Goal: Participate in discussion: Engage in conversation with other users on a specific topic

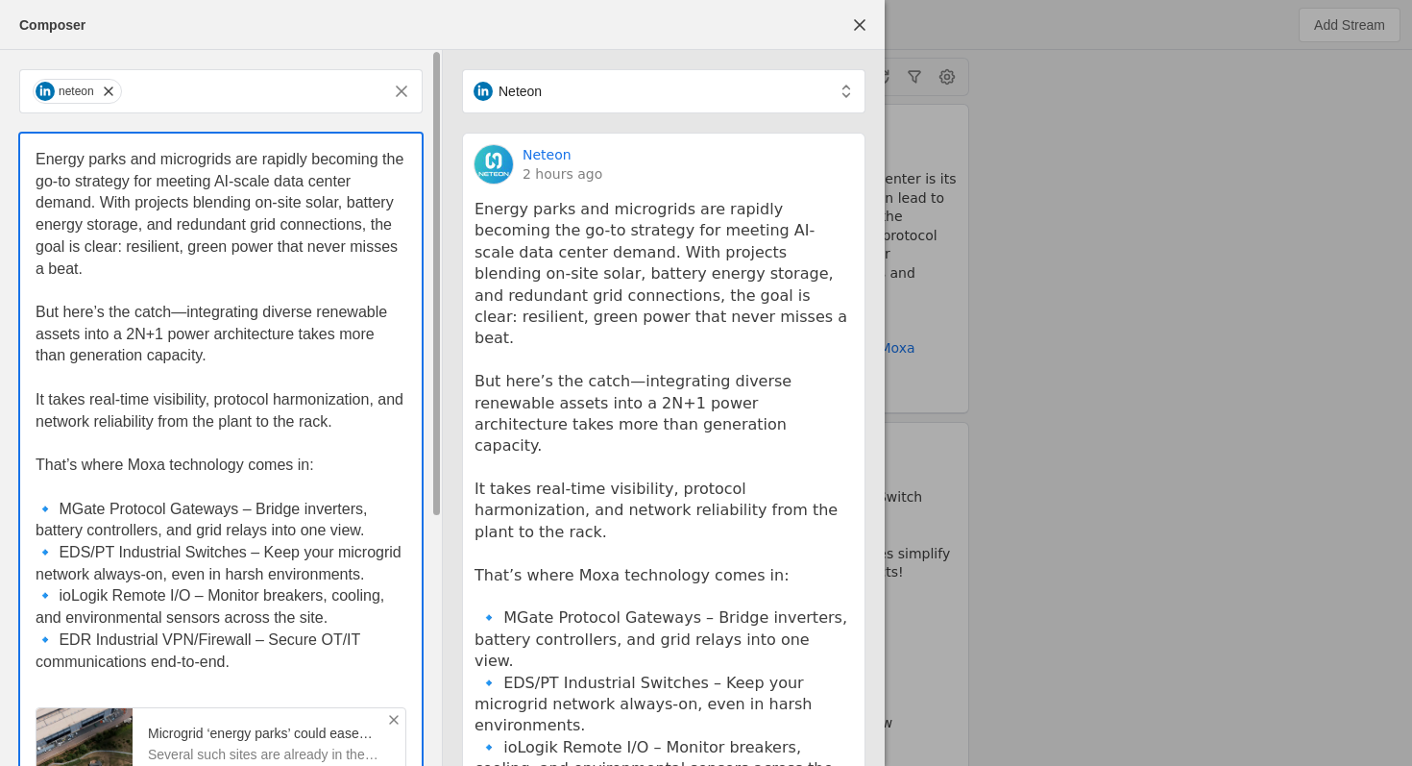
click at [308, 268] on p "Energy parks and microgrids are rapidly becoming the go-to strategy for meeting…" at bounding box center [221, 214] width 371 height 131
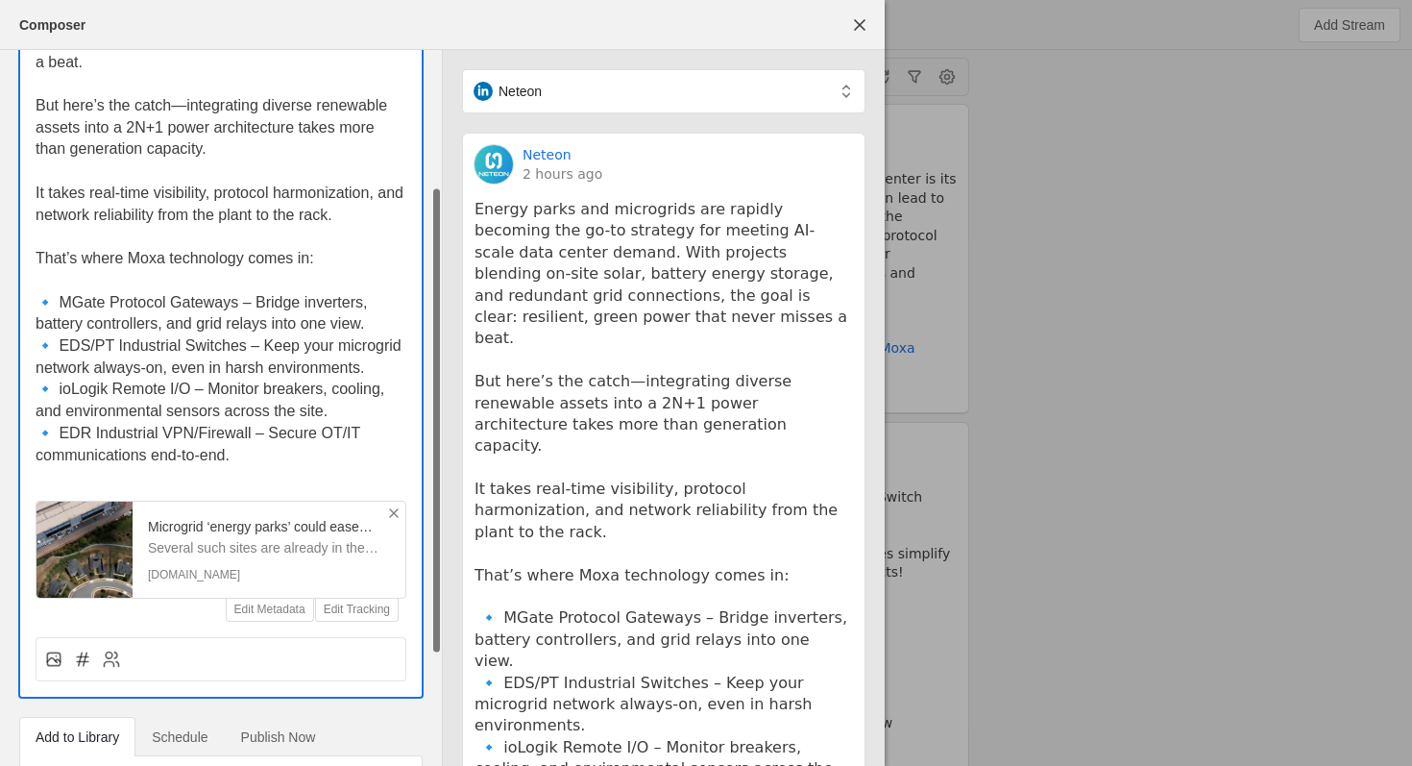
scroll to position [283, 0]
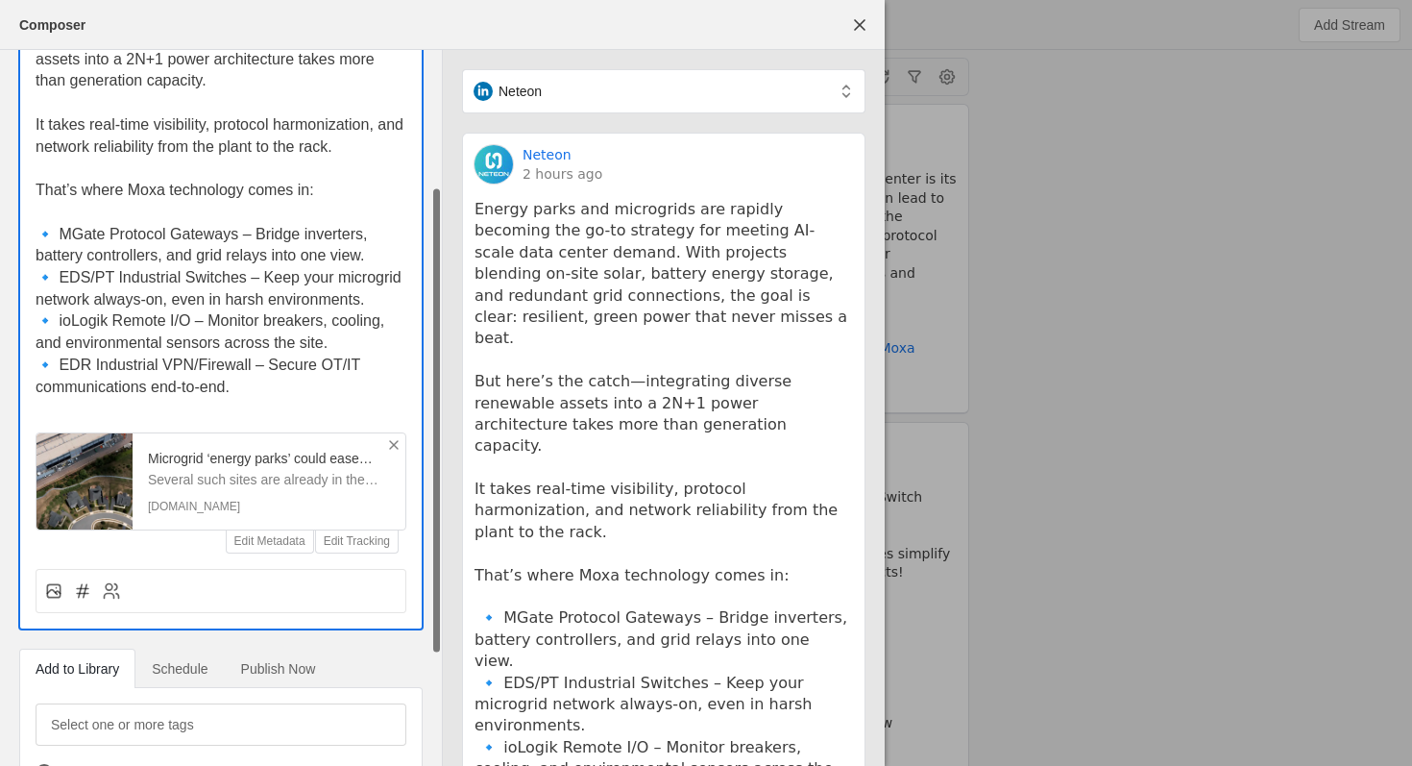
drag, startPoint x: 37, startPoint y: 151, endPoint x: 437, endPoint y: 765, distance: 732.4
click at [437, 765] on div "neteon Energy parks and microgrids are rapidly becoming the go-to strategy for …" at bounding box center [221, 319] width 442 height 1092
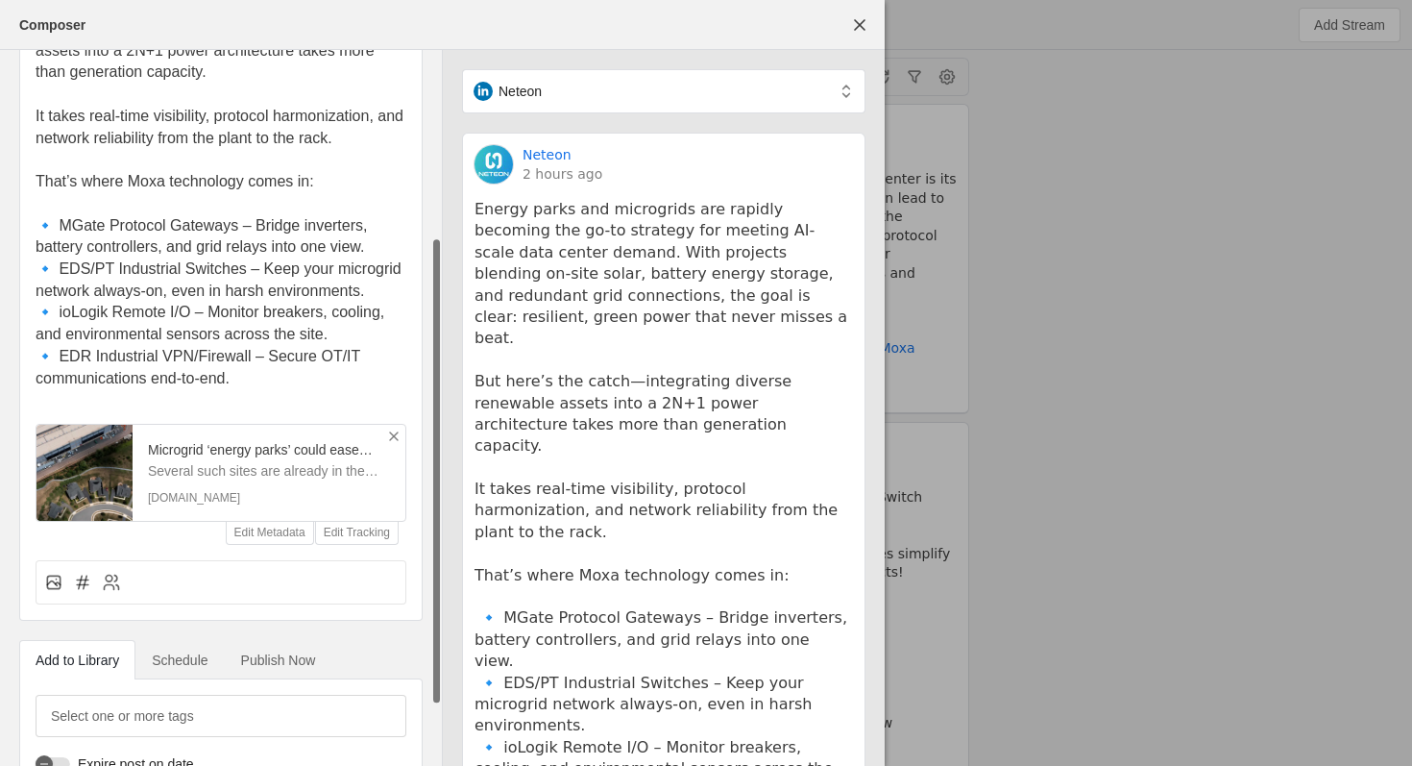
scroll to position [0, 0]
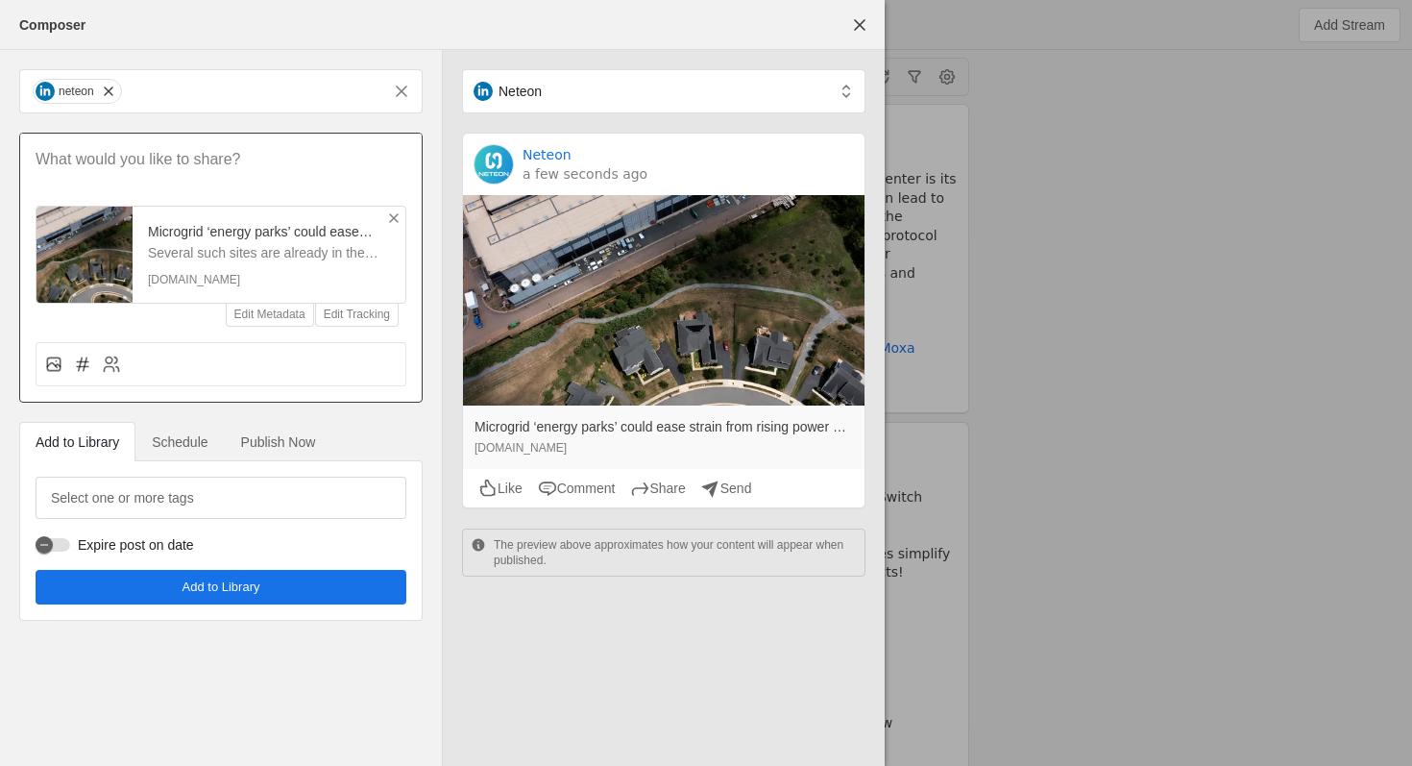
click at [394, 221] on icon at bounding box center [393, 217] width 15 height 15
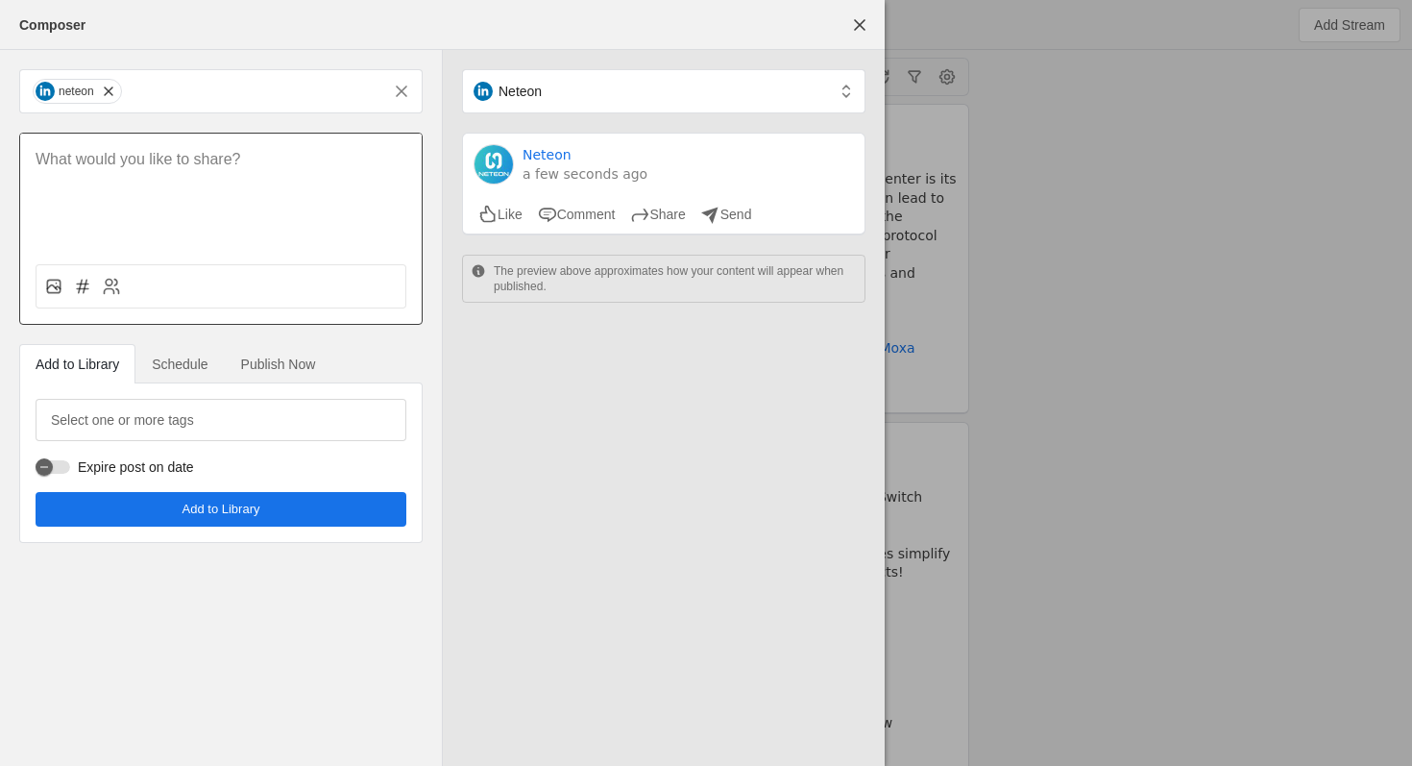
click at [272, 163] on p at bounding box center [221, 160] width 371 height 22
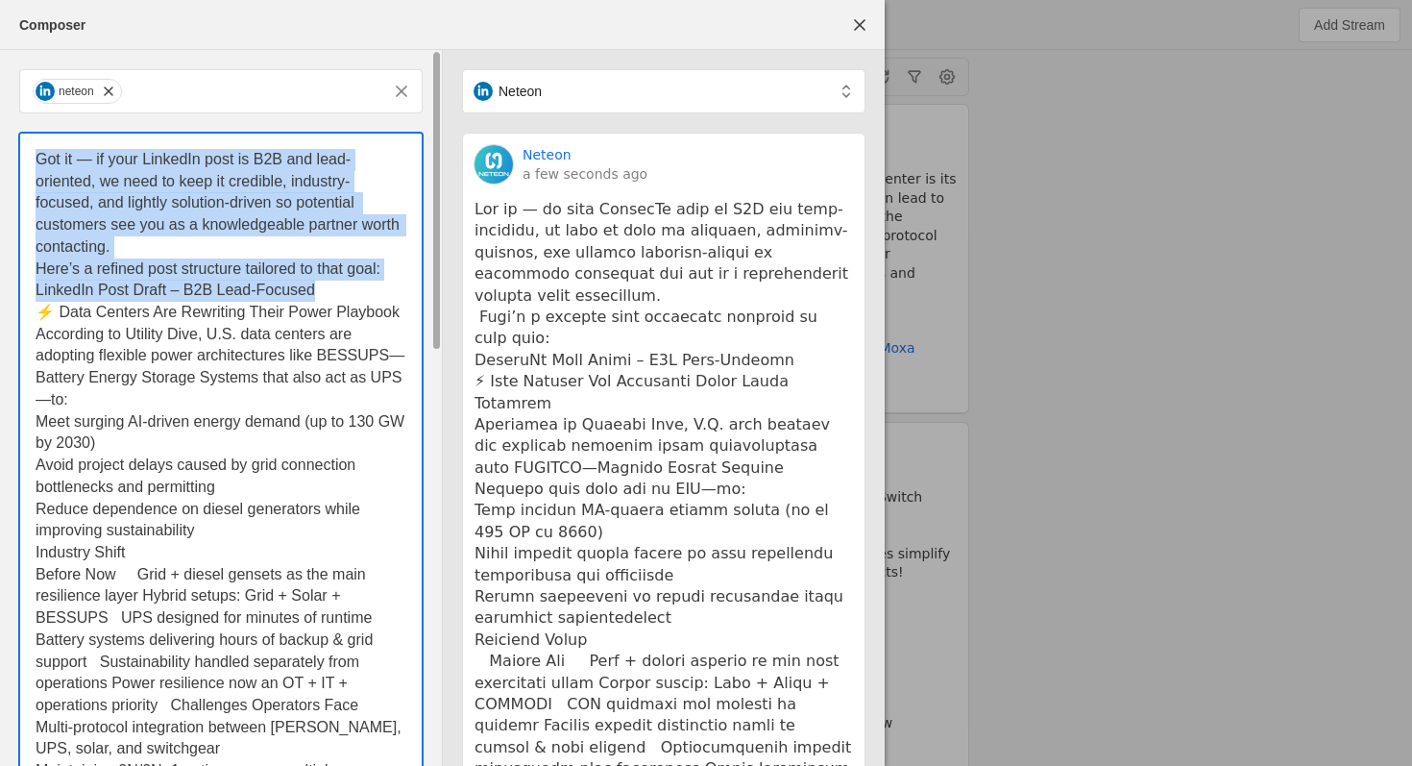
drag, startPoint x: 359, startPoint y: 294, endPoint x: 2, endPoint y: 155, distance: 383.5
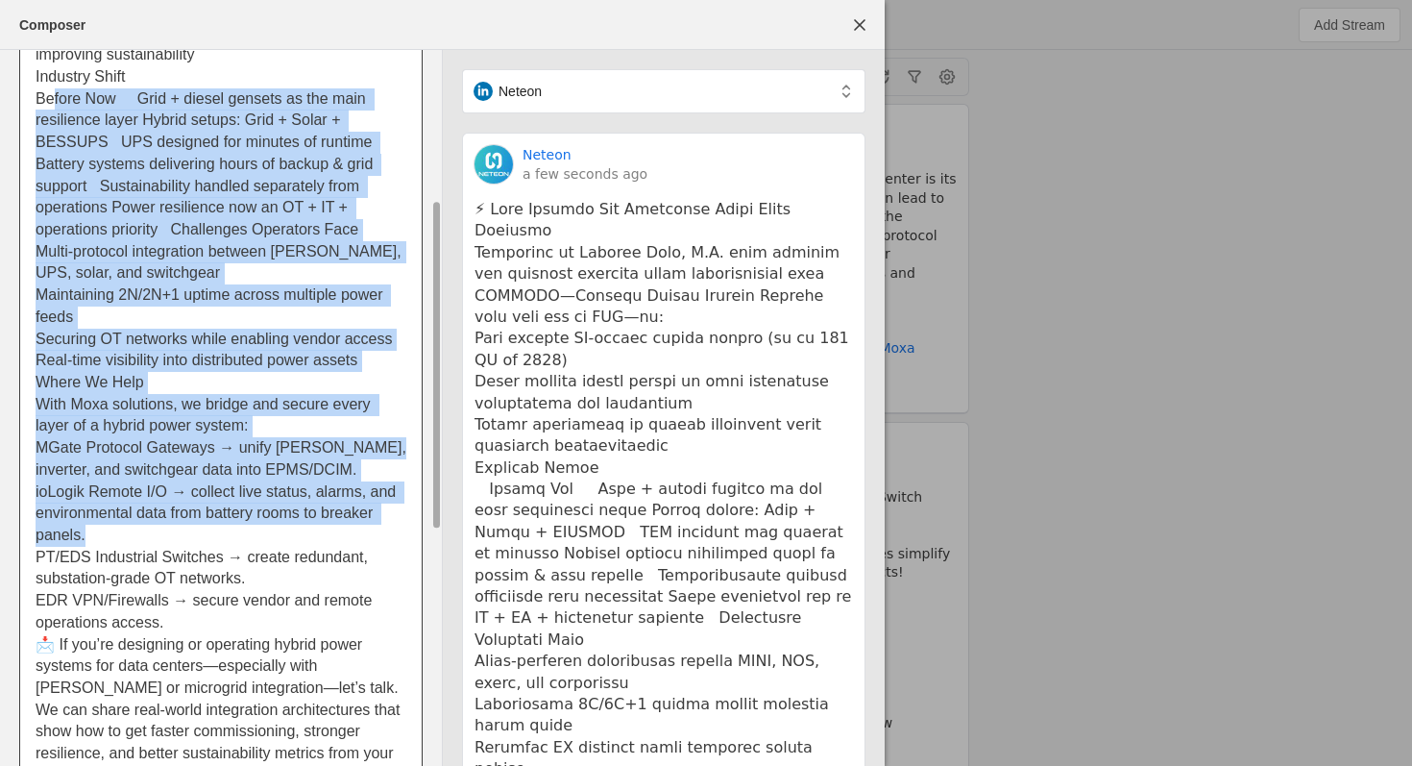
scroll to position [325, 0]
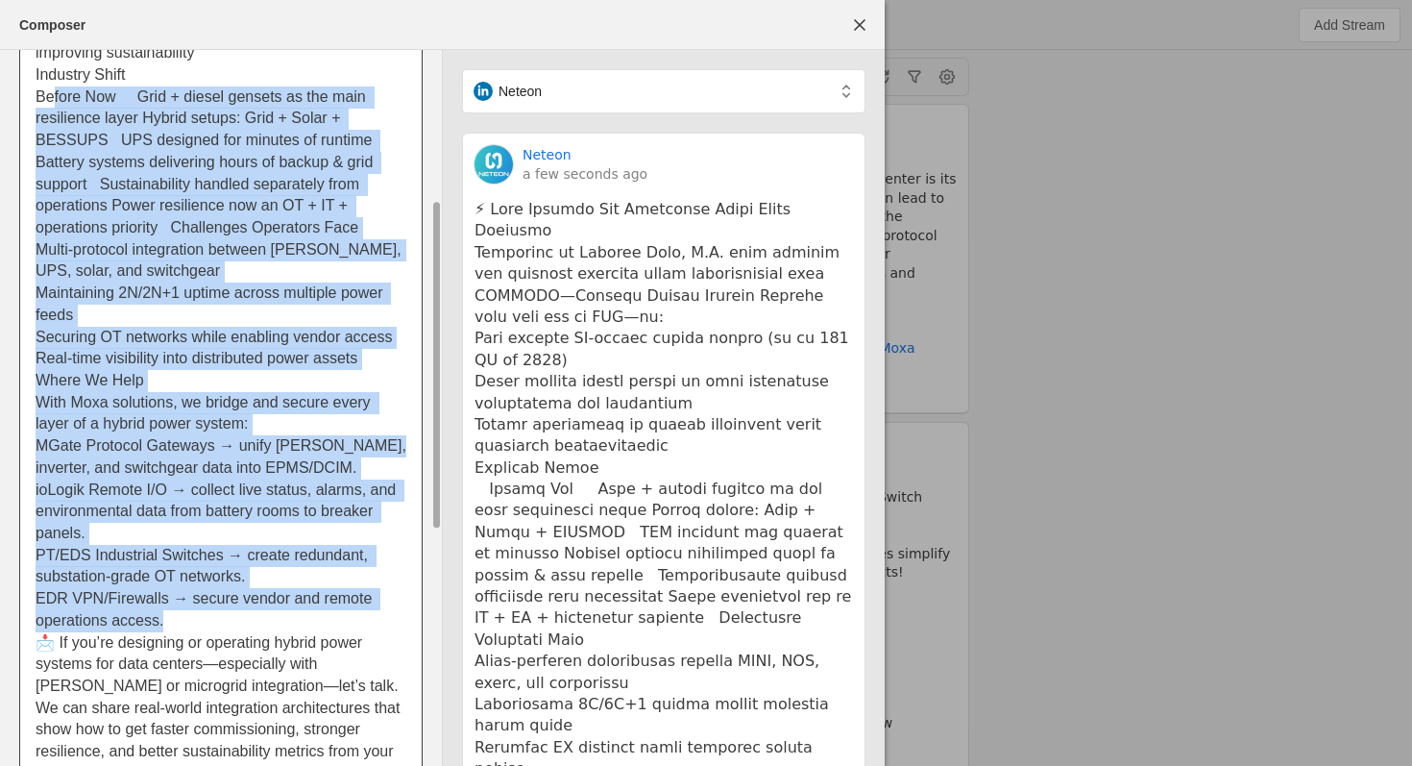
drag, startPoint x: 45, startPoint y: 174, endPoint x: 234, endPoint y: 612, distance: 477.1
click at [222, 616] on div "⚡ Data Centers Are Rewriting Their Power Playbook According to Utility Dive, U.…" at bounding box center [221, 391] width 371 height 1134
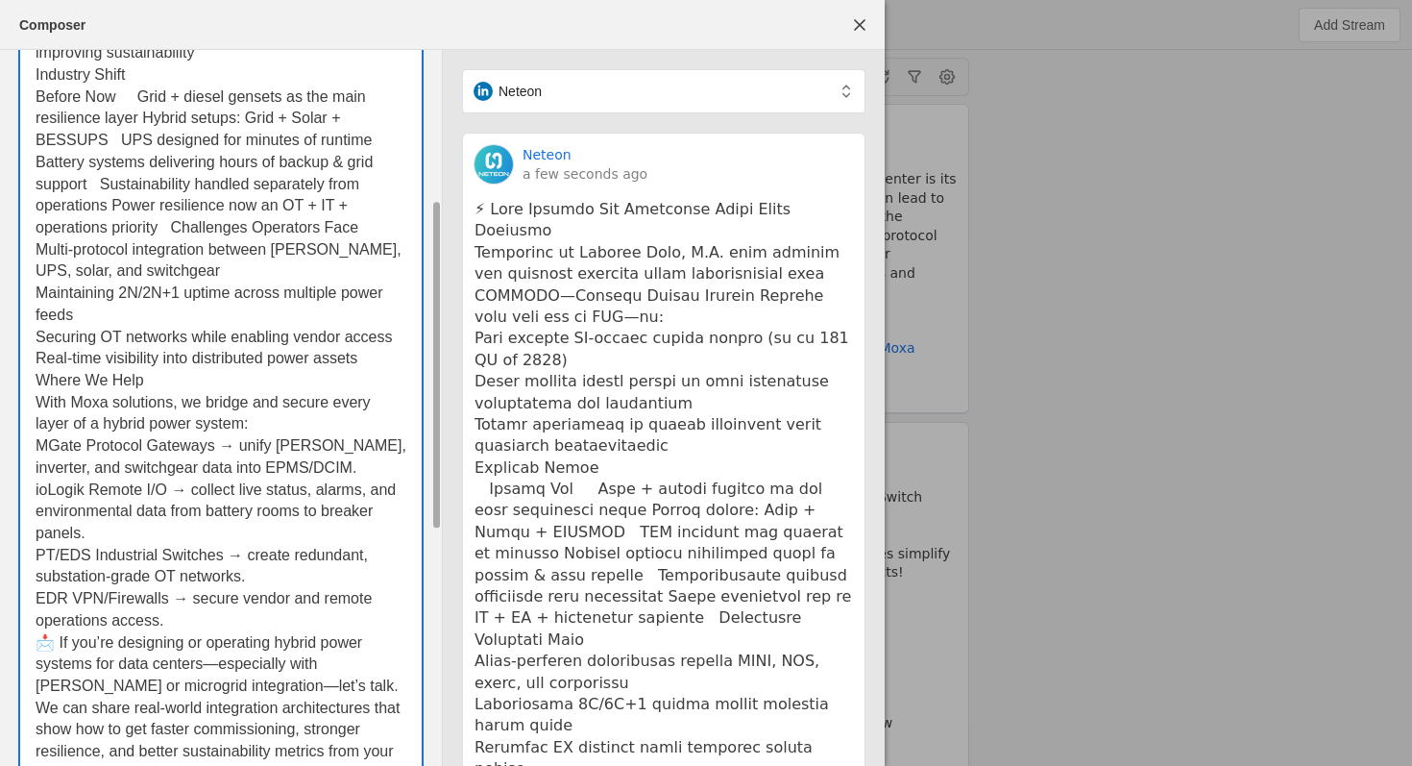
scroll to position [311, 0]
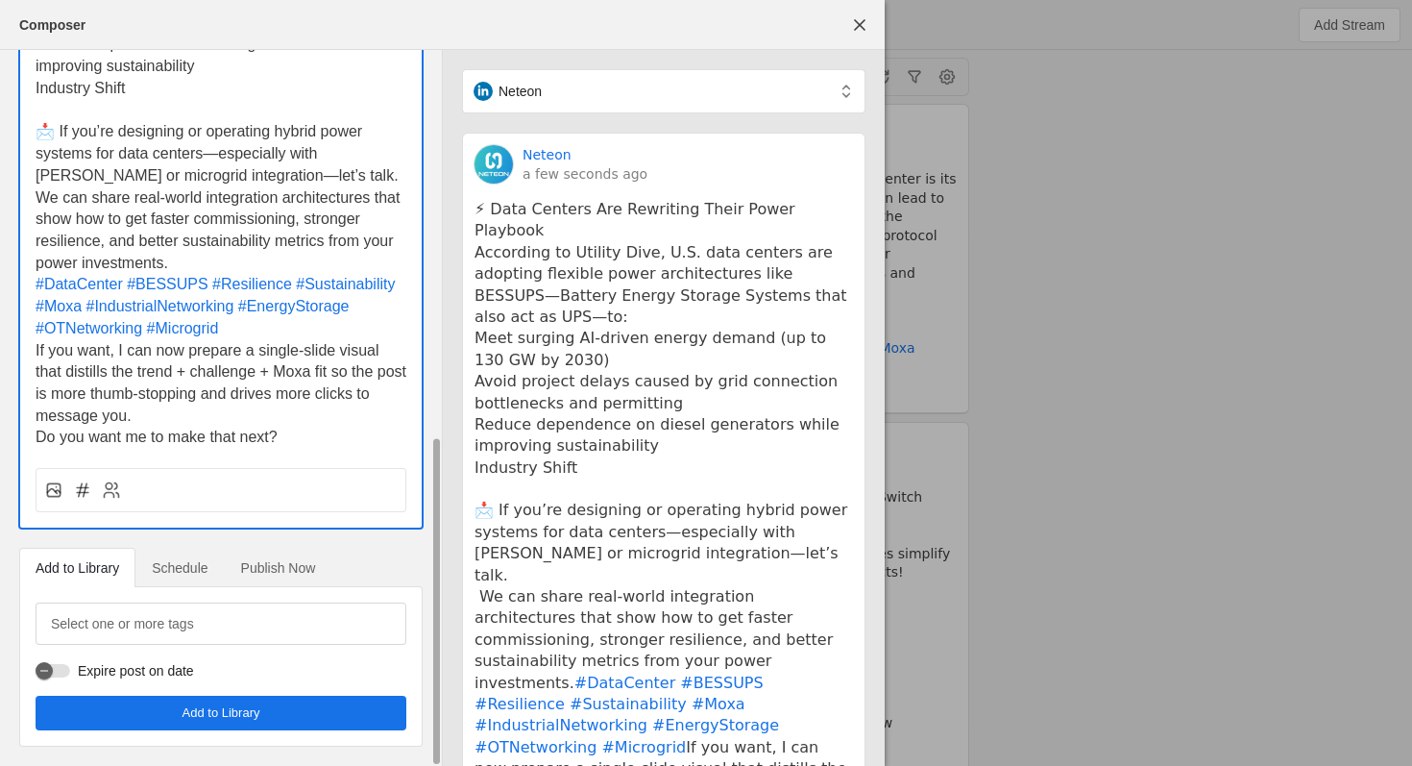
drag, startPoint x: 305, startPoint y: 432, endPoint x: 6, endPoint y: 356, distance: 309.1
click at [6, 356] on div "neteon ⚡ Data Centers Are Rewriting Their Power Playbook According to Utility D…" at bounding box center [221, 252] width 442 height 1027
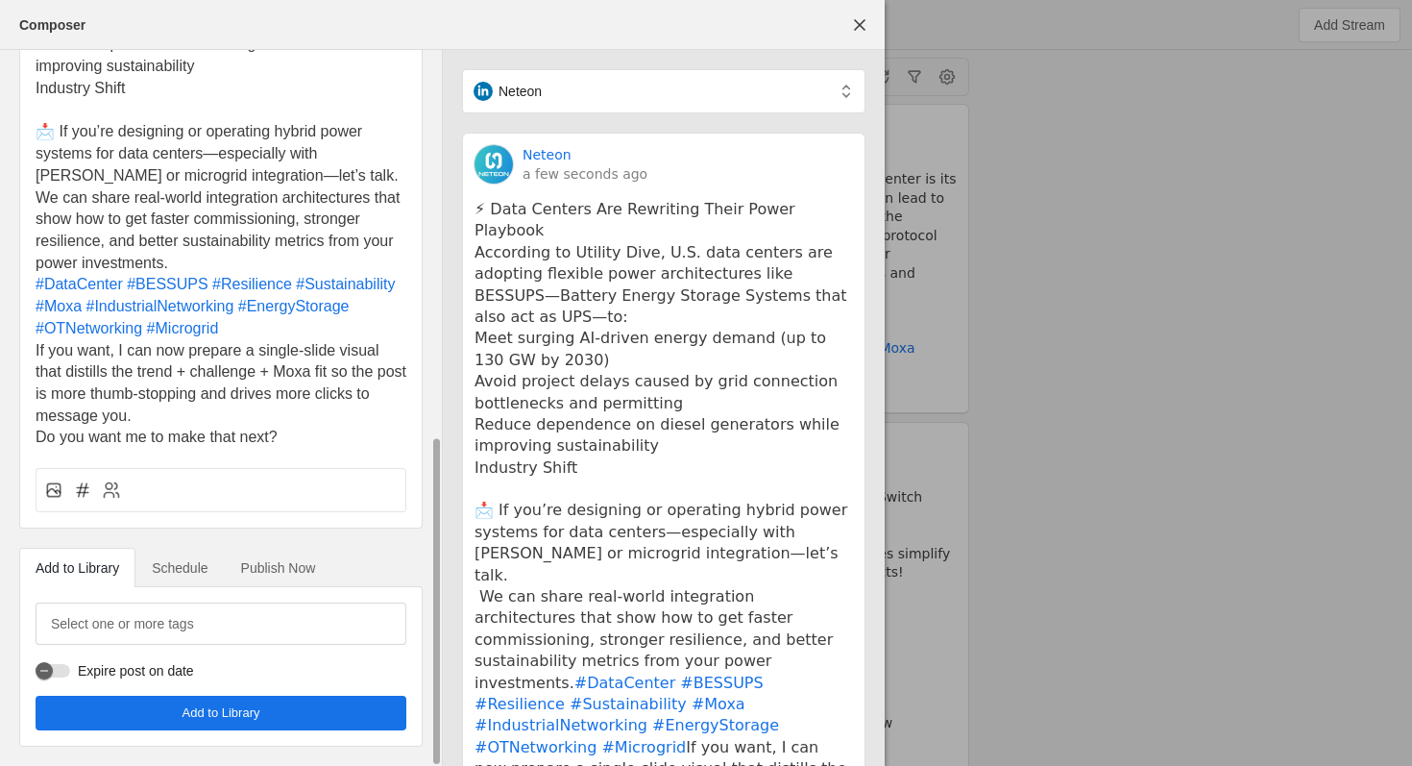
scroll to position [224, 0]
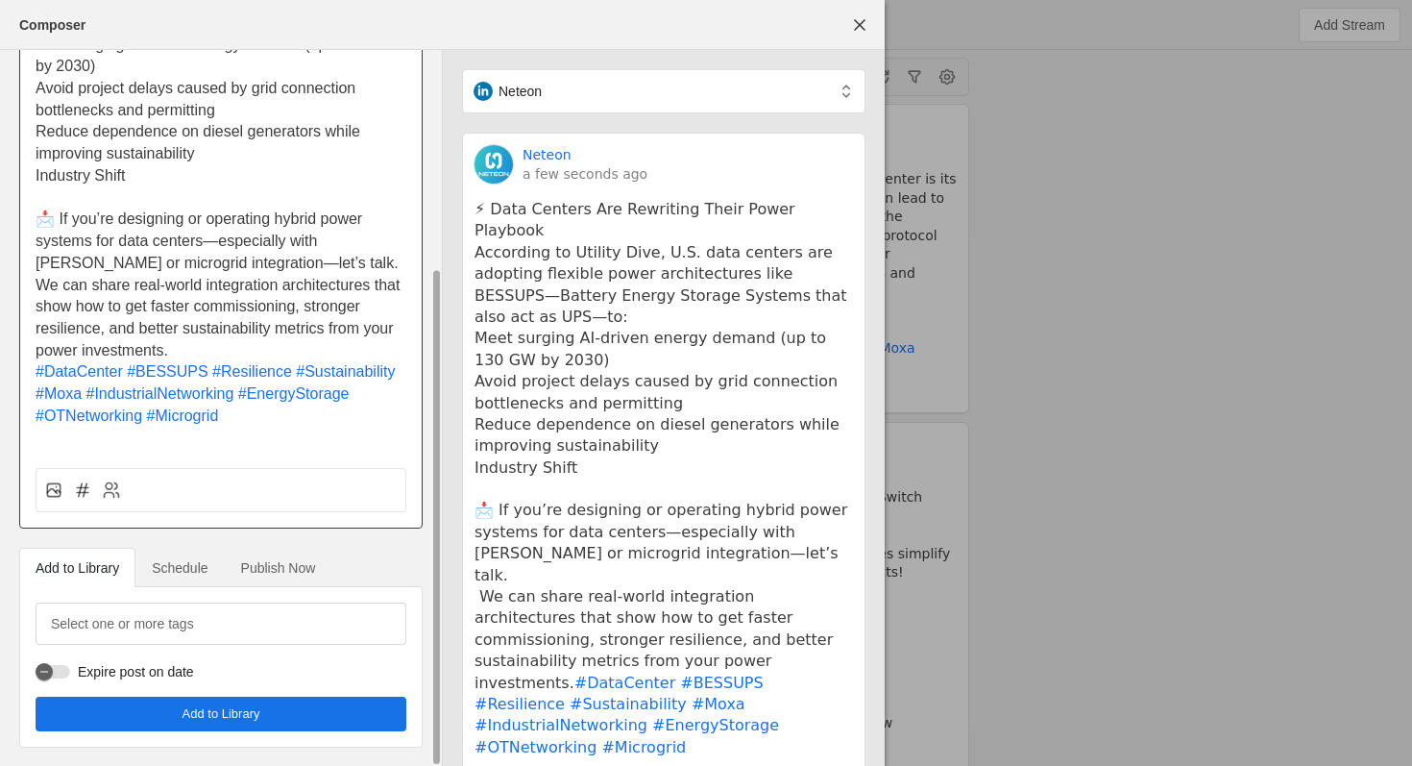
click at [189, 353] on p "We can share real-world integration architectures that show how to get faster c…" at bounding box center [221, 318] width 371 height 87
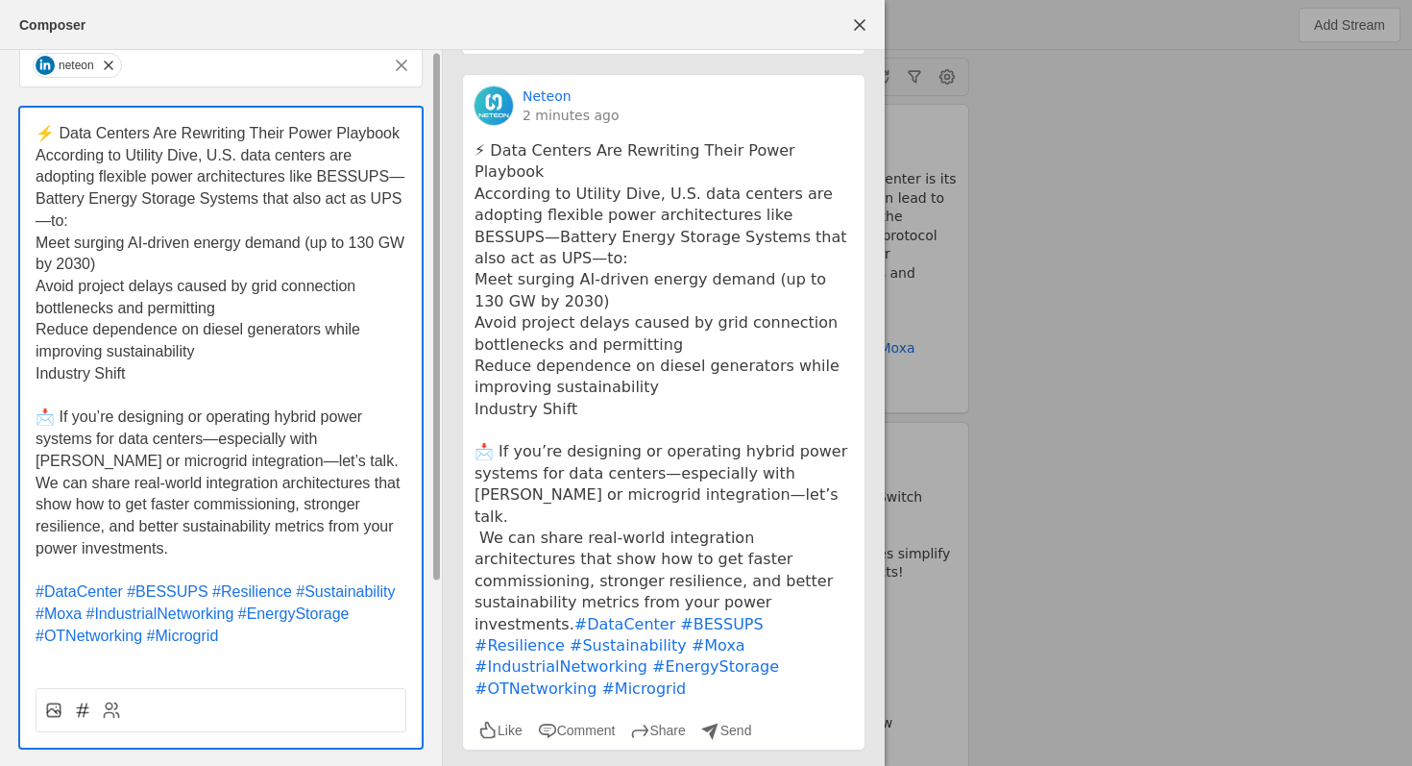
scroll to position [0, 0]
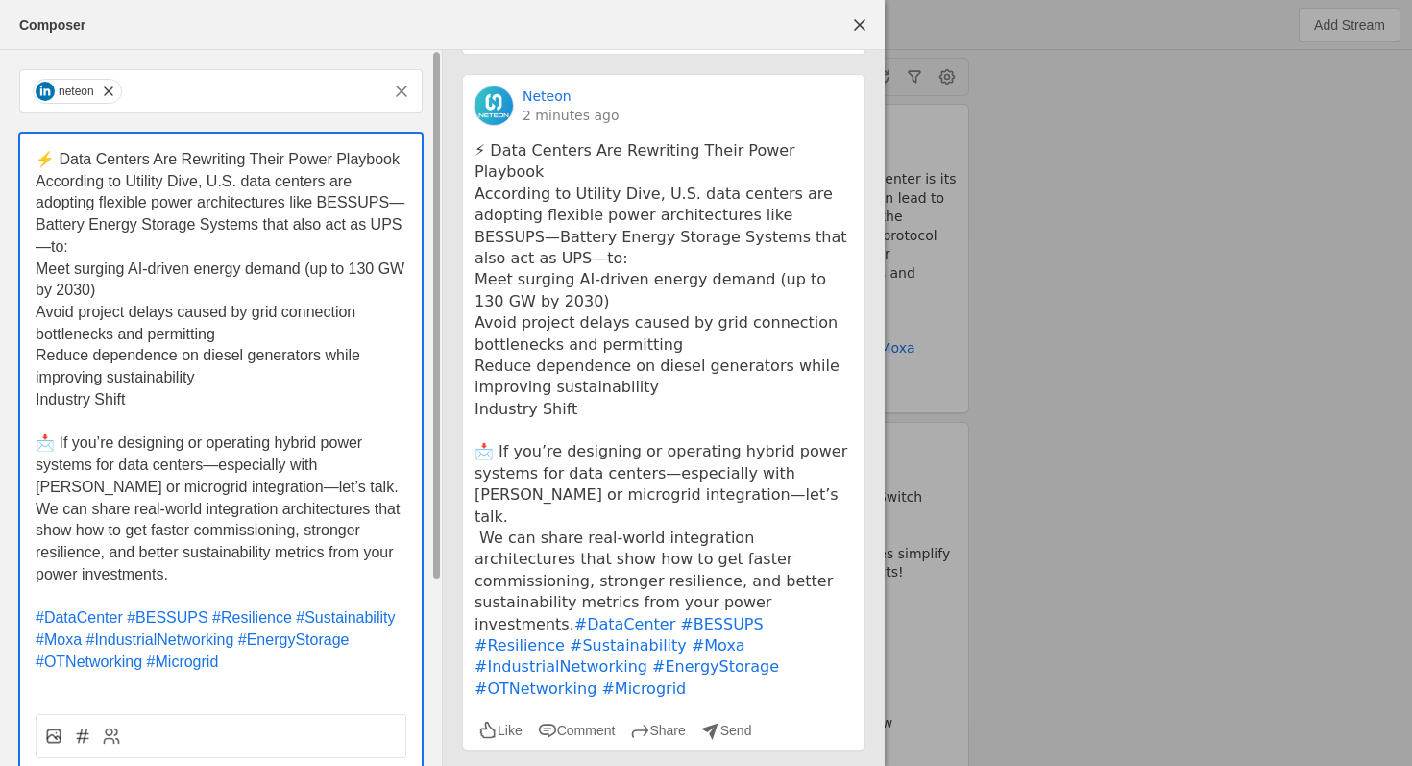
click at [387, 204] on span "According to Utility Dive, U.S. data centers are adopting flexible power archit…" at bounding box center [220, 214] width 369 height 82
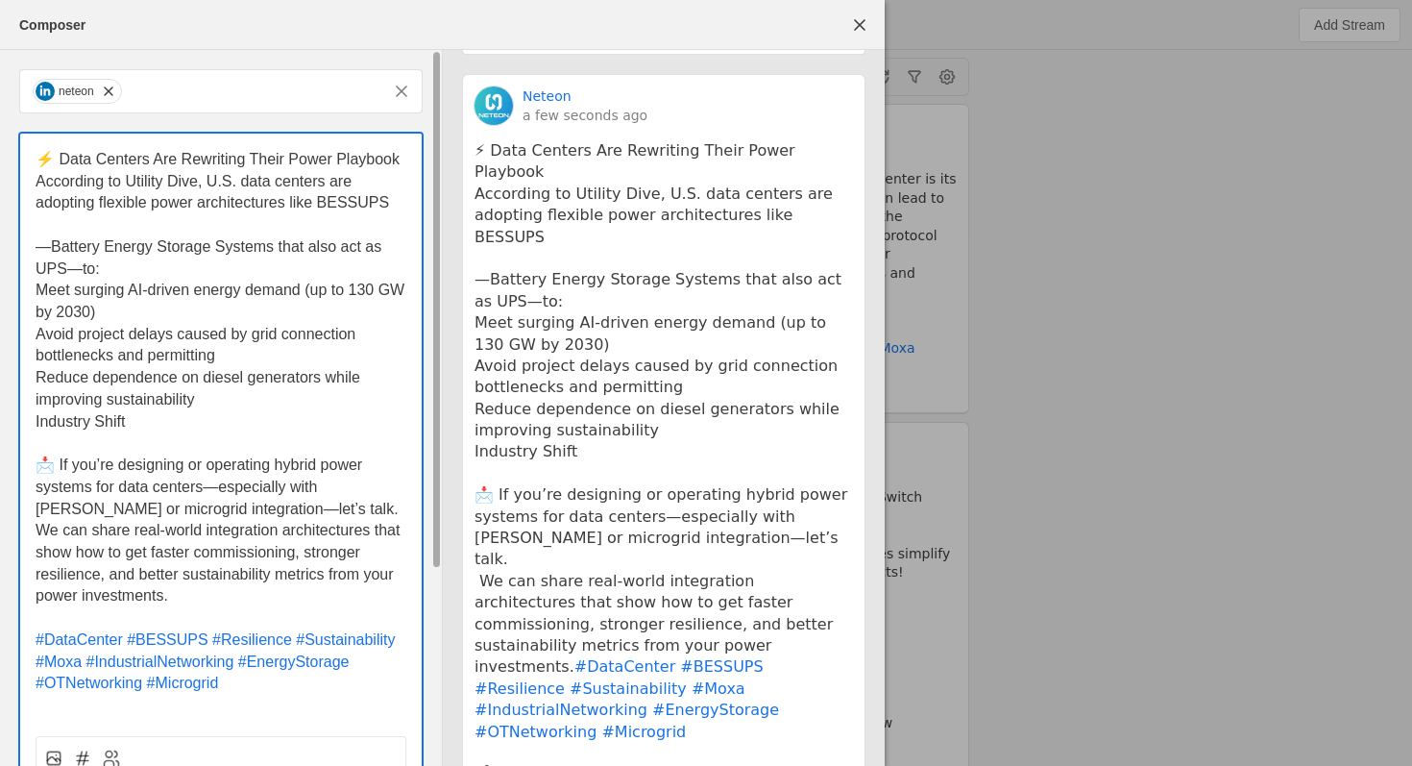
click at [398, 163] on p "⚡ Data Centers Are Rewriting Their Power Playbook" at bounding box center [221, 160] width 371 height 22
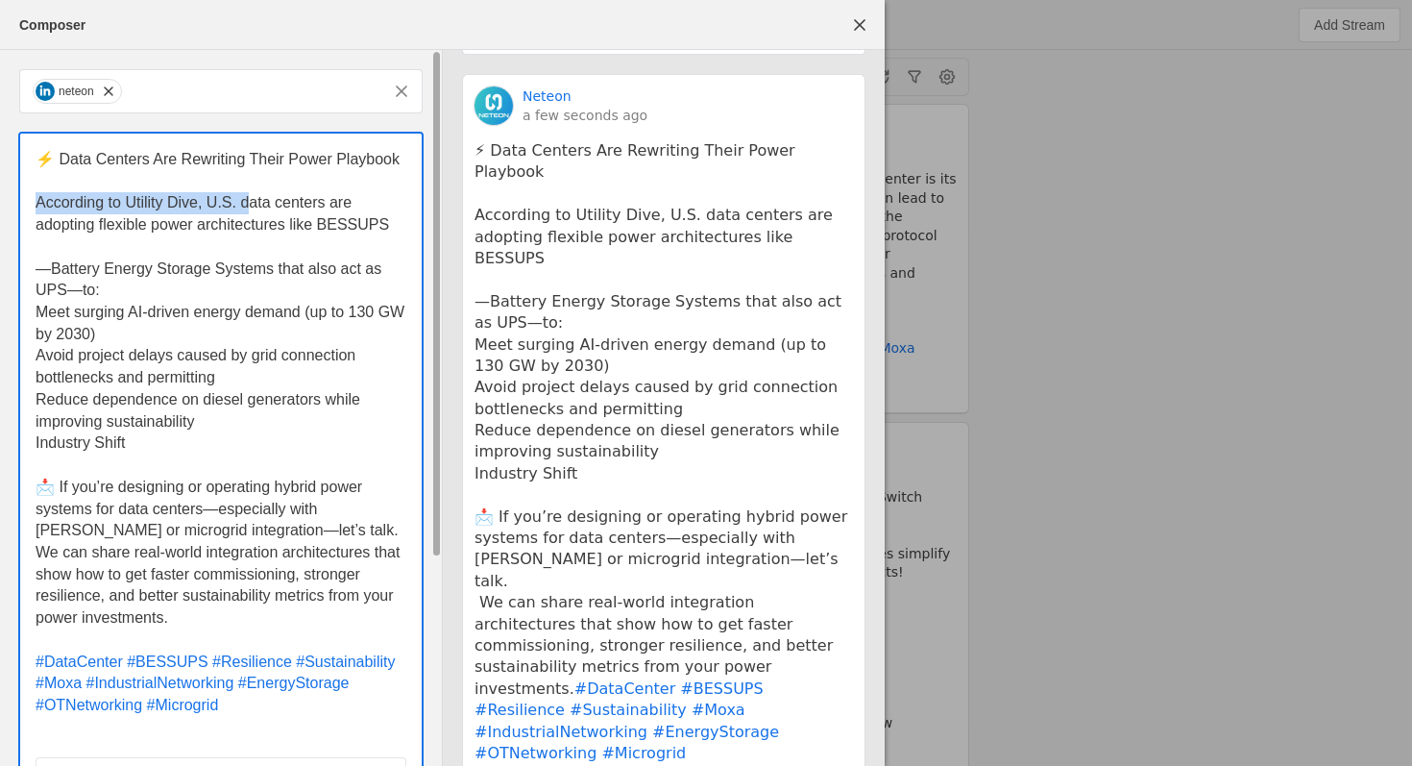
drag, startPoint x: 251, startPoint y: 206, endPoint x: 29, endPoint y: 201, distance: 221.9
click at [29, 201] on div "⚡ Data Centers Are Rewriting Their Power Playbook ﻿ According to Utility Dive, …" at bounding box center [220, 436] width 401 height 604
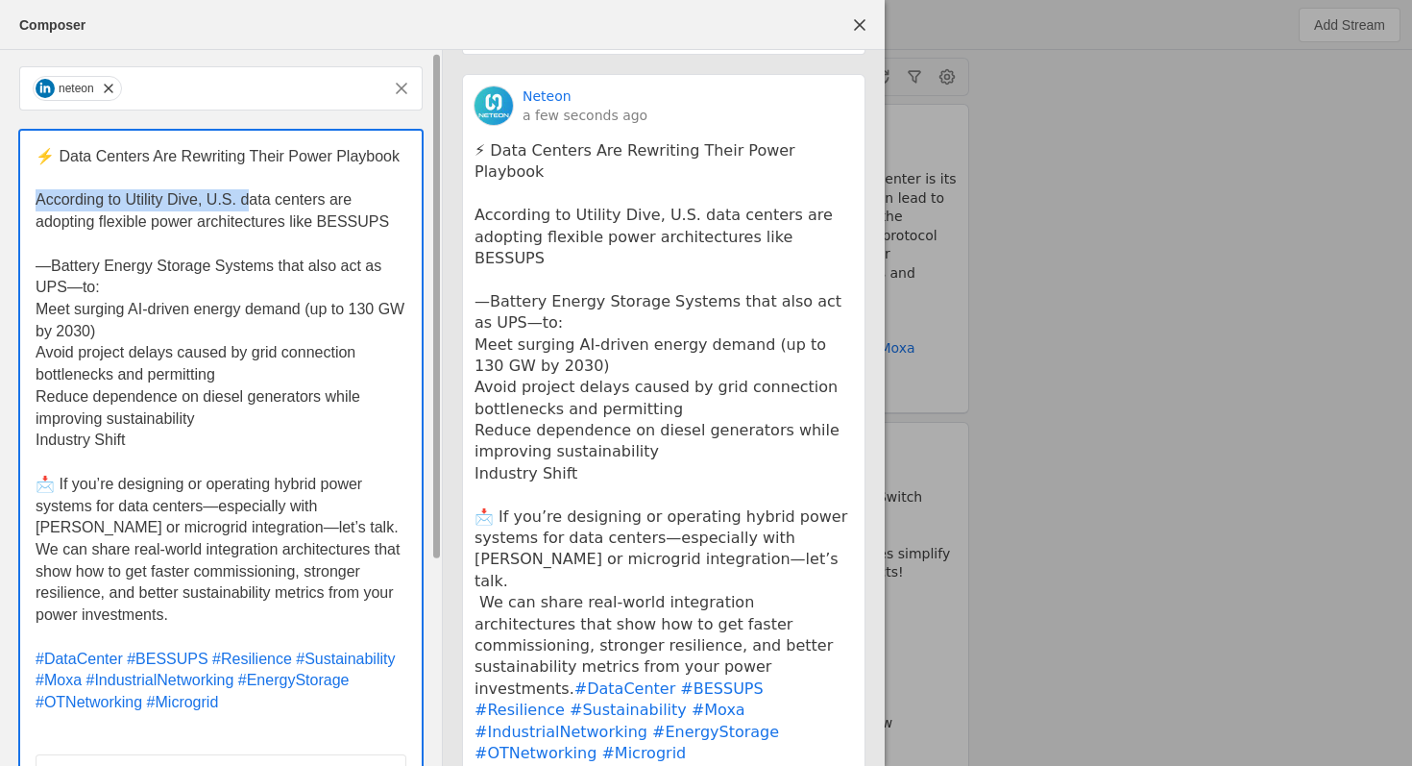
scroll to position [4, 0]
click at [42, 548] on span "We can share real-world integration architectures that show how to get faster c…" at bounding box center [220, 581] width 369 height 82
click at [291, 529] on p "📩 If you’re designing or operating hybrid power systems for data centers—especi…" at bounding box center [221, 505] width 371 height 65
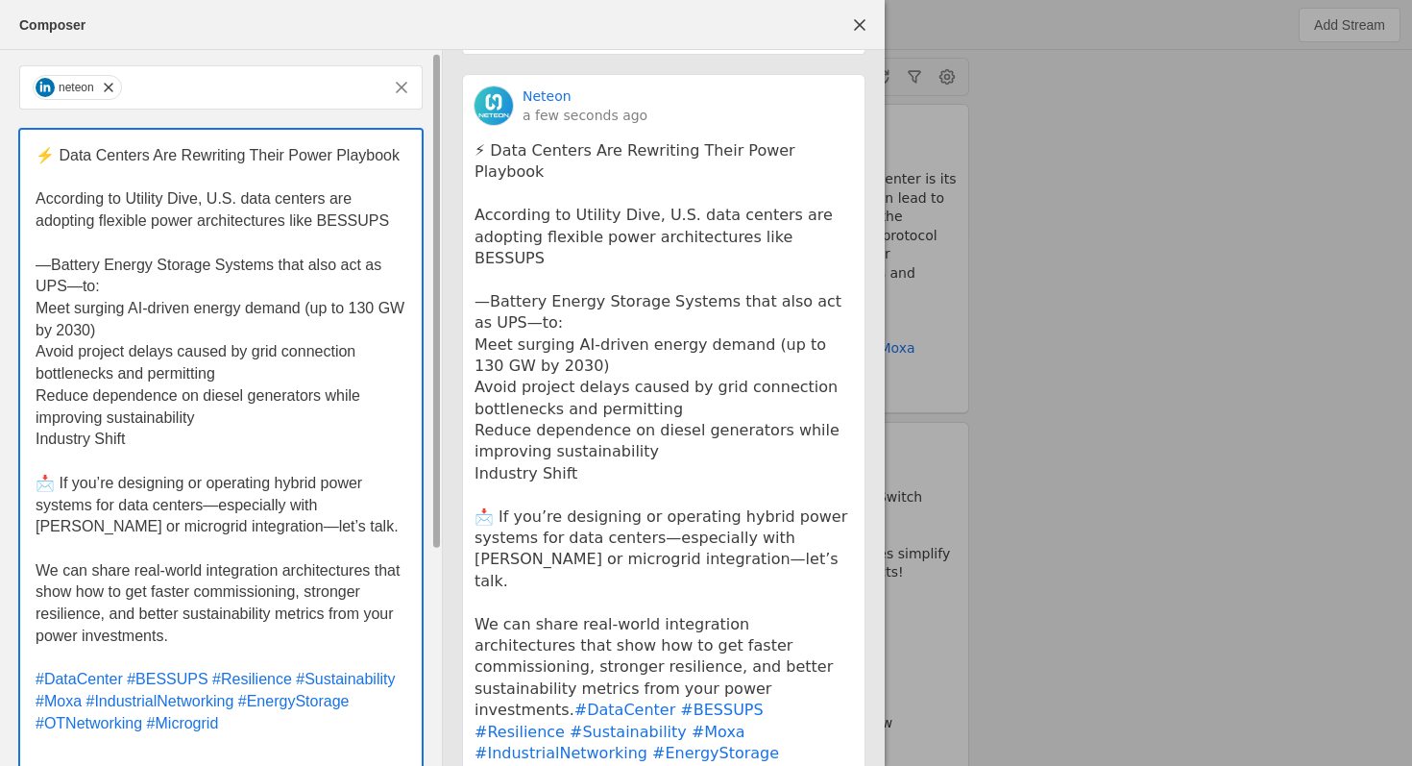
click at [298, 603] on p "We can share real-world integration architectures that show how to get faster c…" at bounding box center [221, 603] width 371 height 87
